Goal: Navigation & Orientation: Find specific page/section

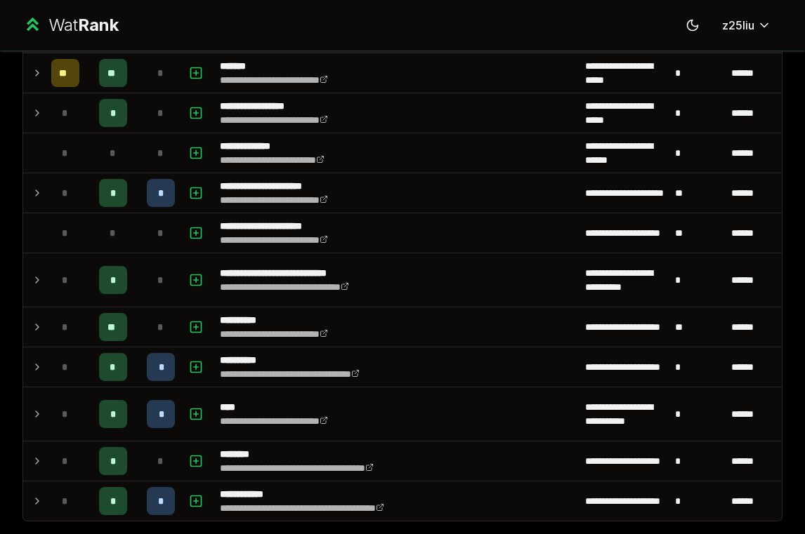
scroll to position [1234, 0]
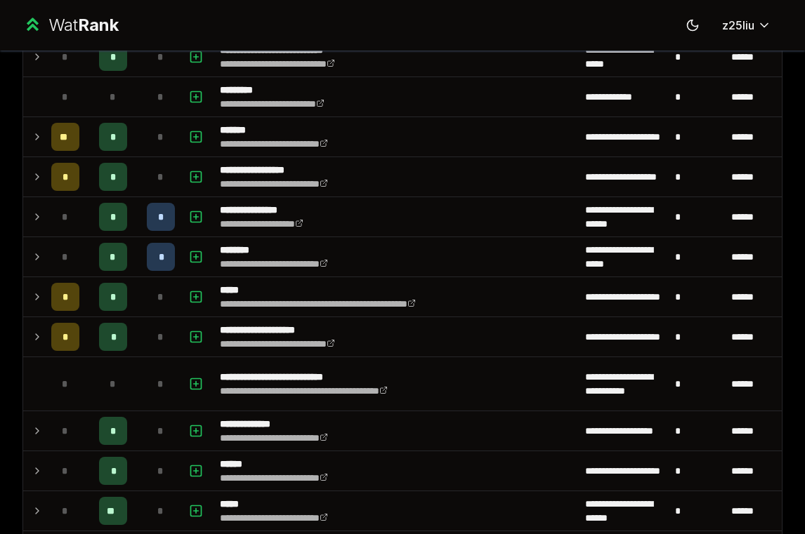
scroll to position [174, 0]
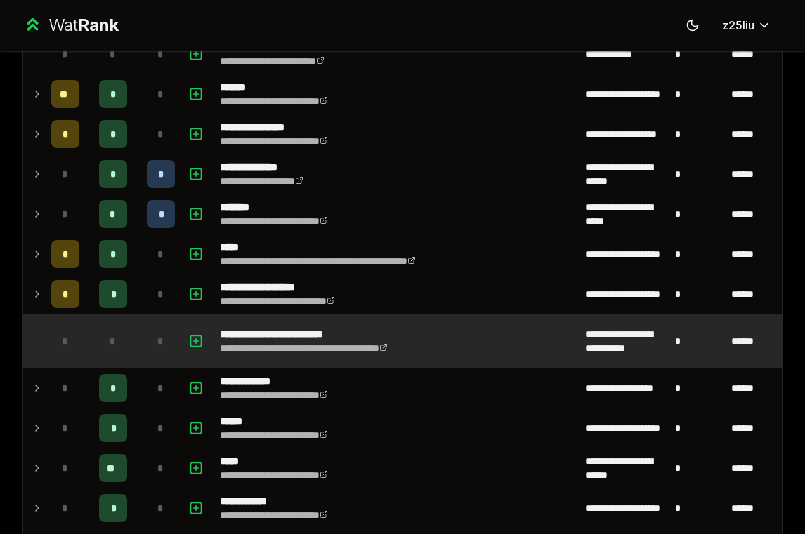
click at [69, 331] on div "*" at bounding box center [65, 341] width 28 height 28
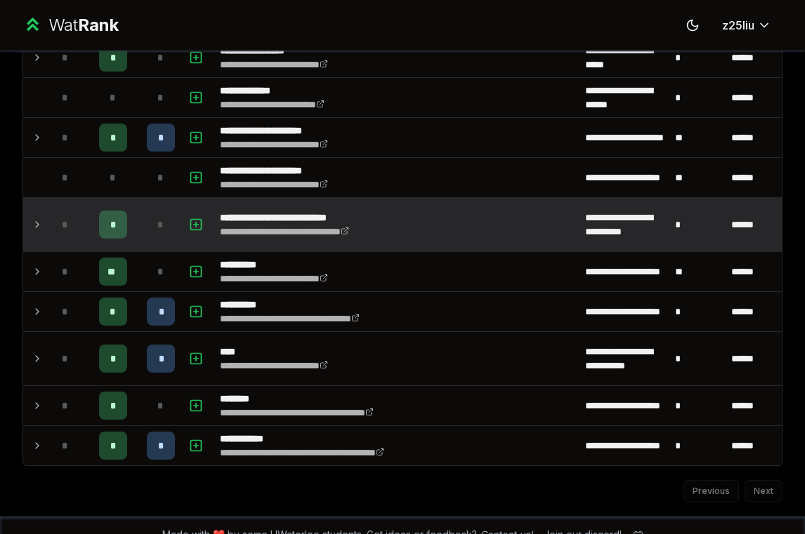
scroll to position [1191, 0]
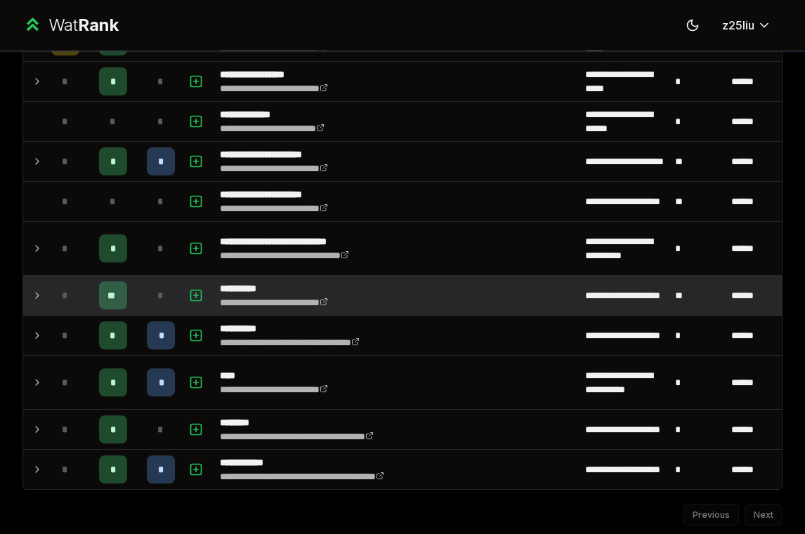
click at [131, 297] on td "**" at bounding box center [113, 295] width 56 height 39
click at [30, 295] on td at bounding box center [34, 295] width 22 height 39
click at [35, 289] on icon at bounding box center [37, 295] width 11 height 17
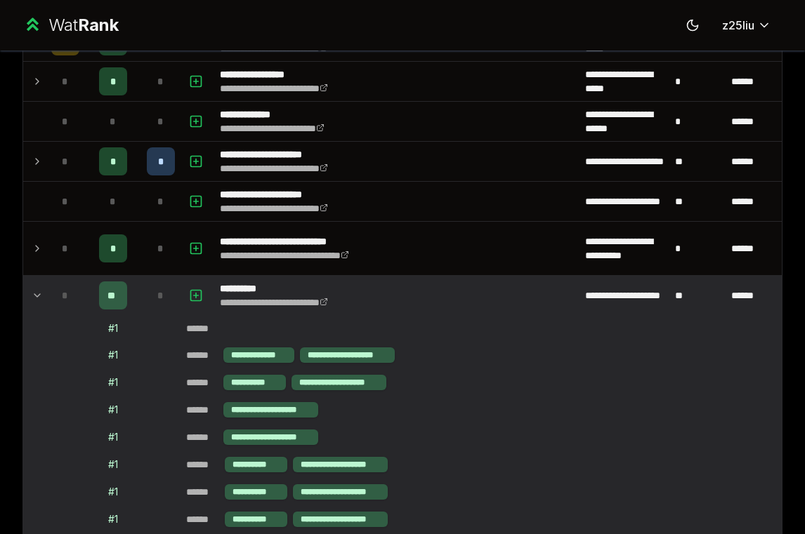
click at [41, 292] on icon at bounding box center [37, 295] width 11 height 17
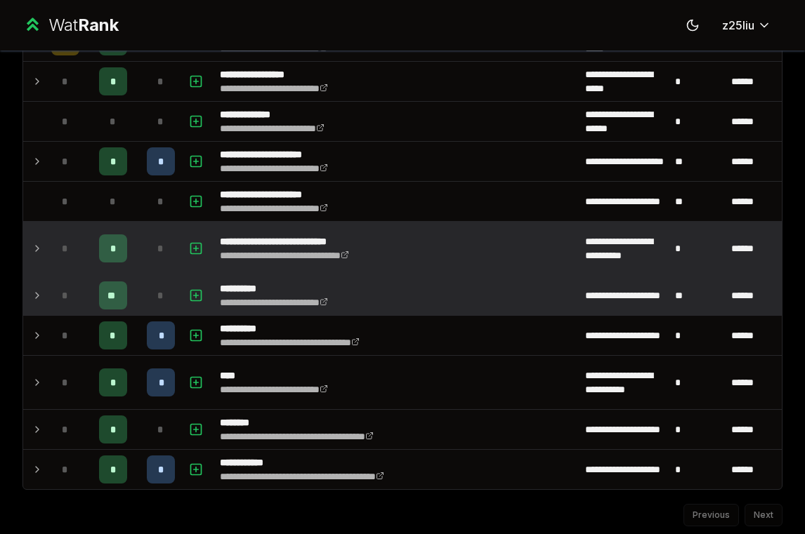
scroll to position [1234, 0]
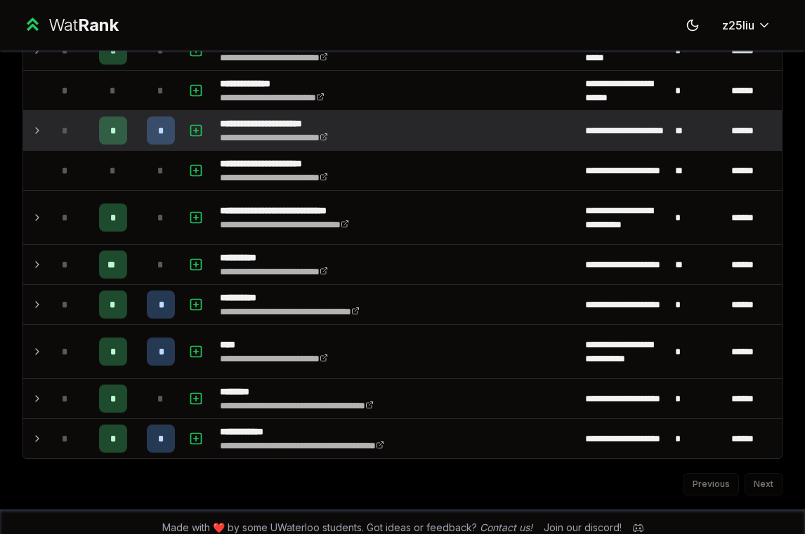
scroll to position [1234, 0]
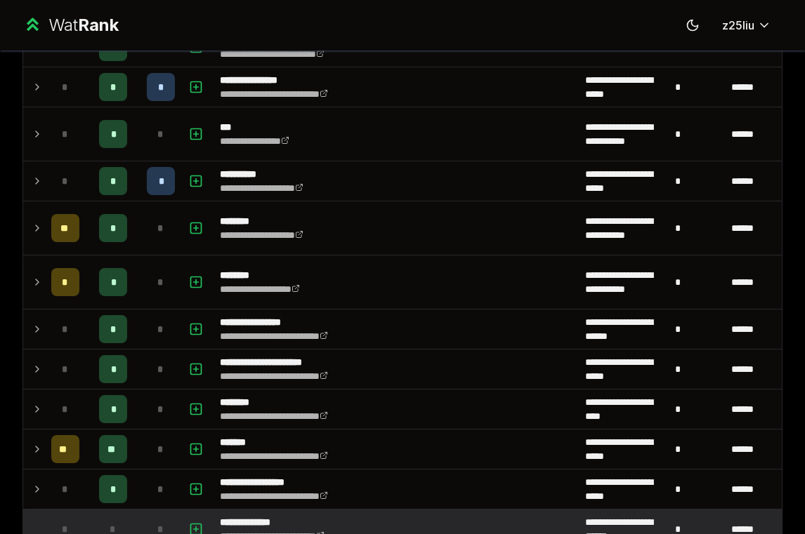
scroll to position [1234, 0]
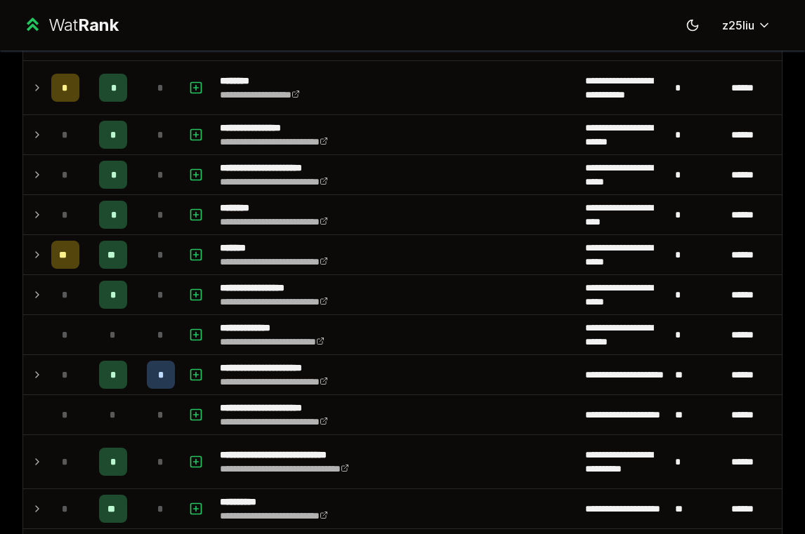
scroll to position [1234, 0]
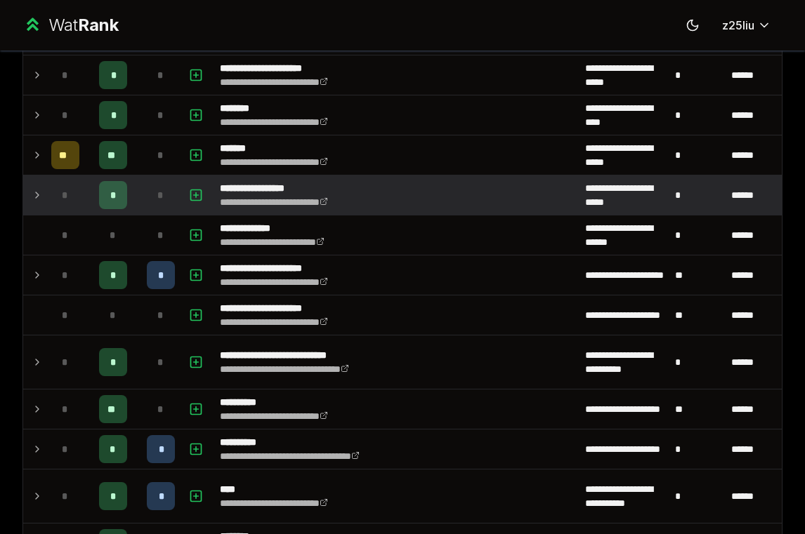
scroll to position [1052, 0]
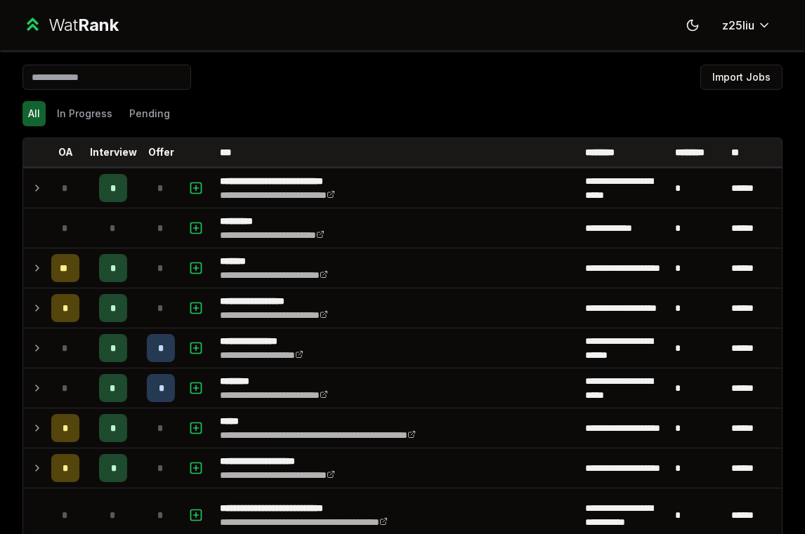
scroll to position [1234, 0]
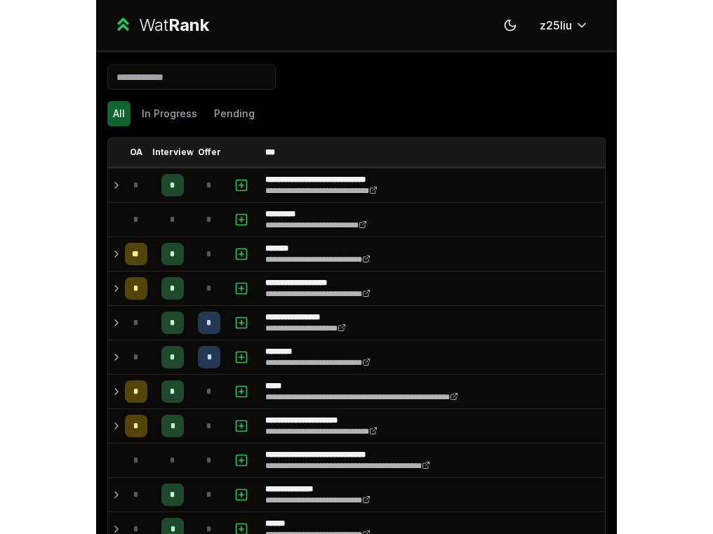
scroll to position [925, 0]
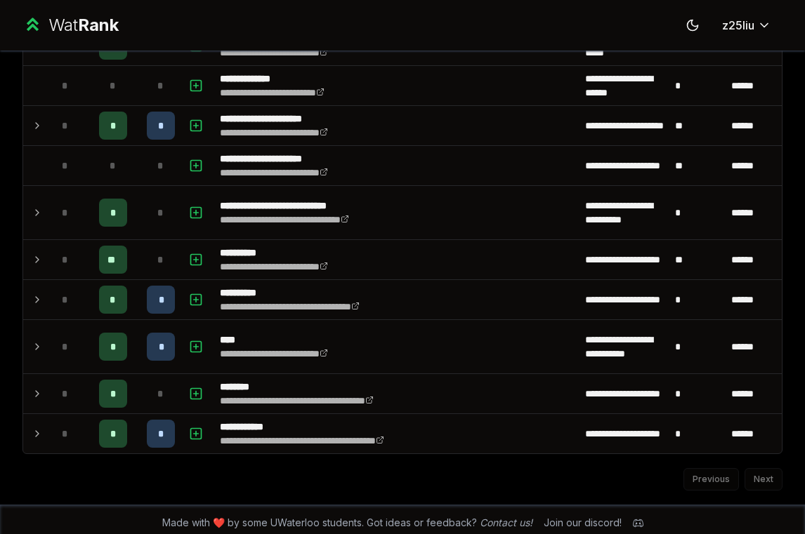
scroll to position [1229, 0]
